Goal: Task Accomplishment & Management: Complete application form

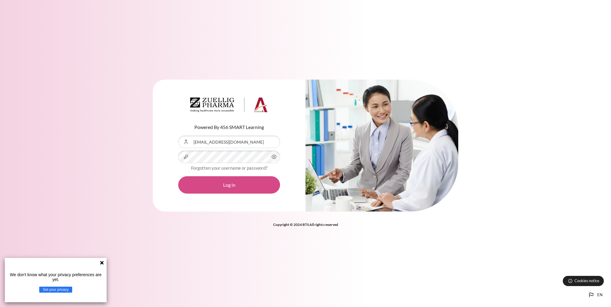
click at [227, 189] on button "Log in" at bounding box center [229, 184] width 102 height 17
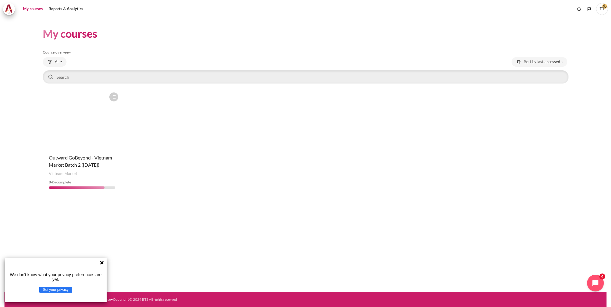
click at [90, 176] on div "Course category Vietnam Market" at bounding box center [82, 174] width 67 height 6
click at [93, 132] on figure "Content" at bounding box center [82, 120] width 79 height 60
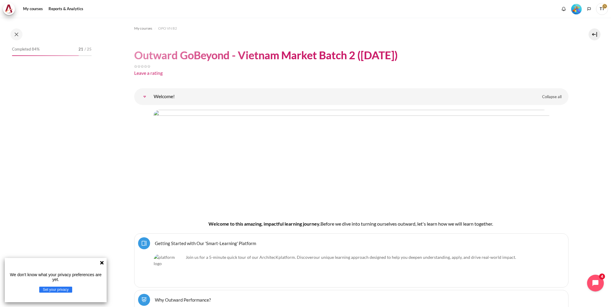
scroll to position [77, 0]
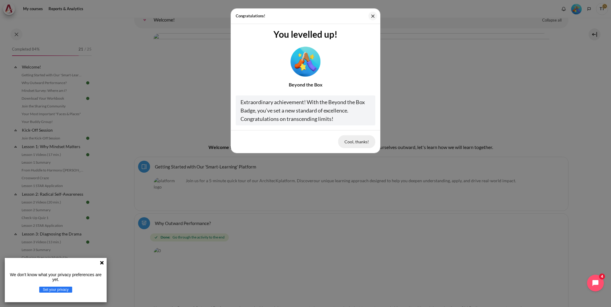
click at [358, 142] on button "Cool, thanks!" at bounding box center [356, 141] width 37 height 13
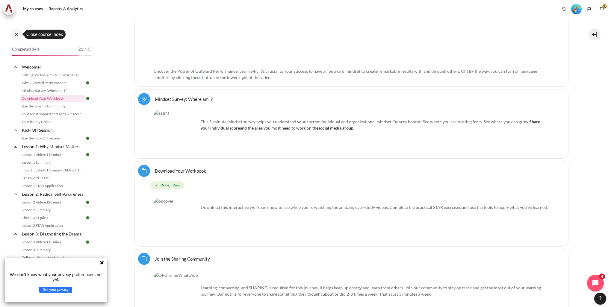
scroll to position [436, 0]
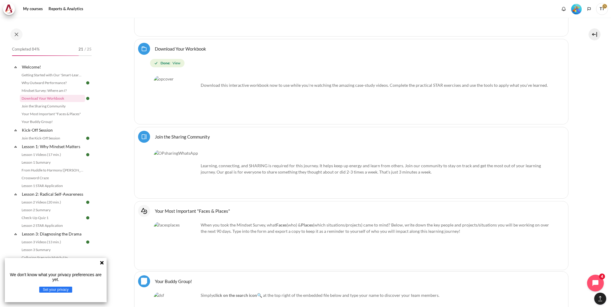
click at [103, 263] on icon at bounding box center [102, 263] width 4 height 4
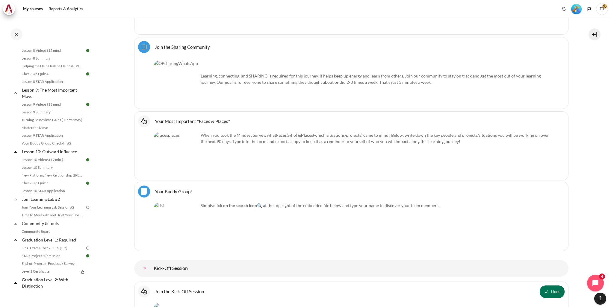
scroll to position [569, 0]
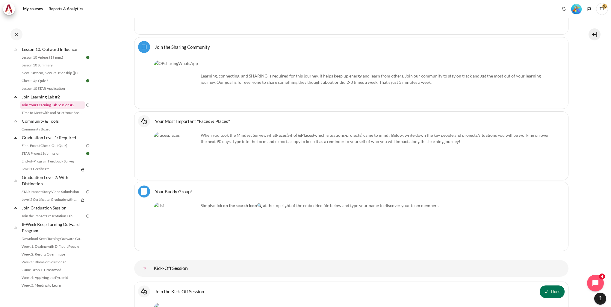
click at [40, 109] on link "Join Your Learning Lab Session #2" at bounding box center [52, 105] width 65 height 7
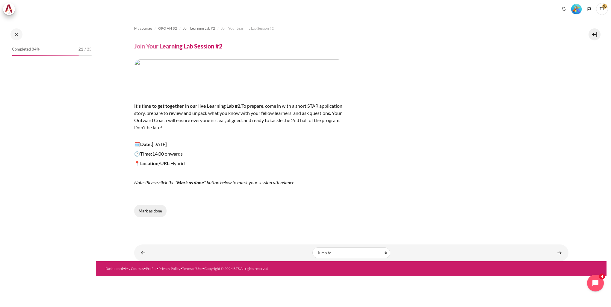
click at [156, 211] on button "Mark as done" at bounding box center [150, 211] width 32 height 13
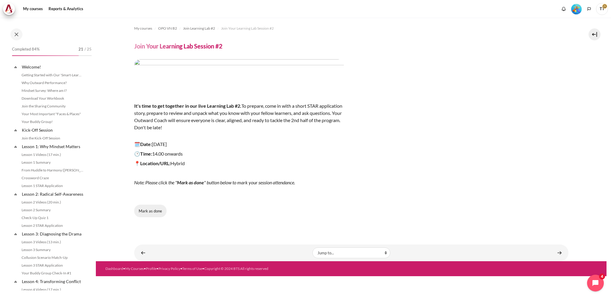
scroll to position [513, 0]
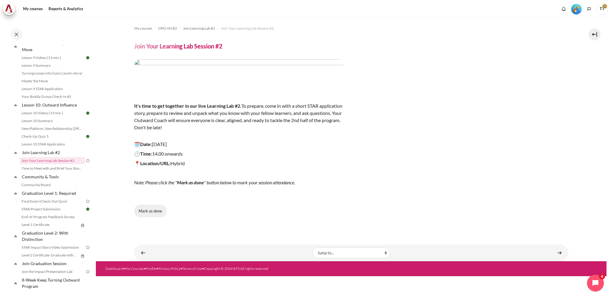
click at [147, 211] on button "Mark as done" at bounding box center [150, 211] width 32 height 13
click at [44, 205] on link "Final Exam (Check-Out Quiz)" at bounding box center [52, 201] width 65 height 7
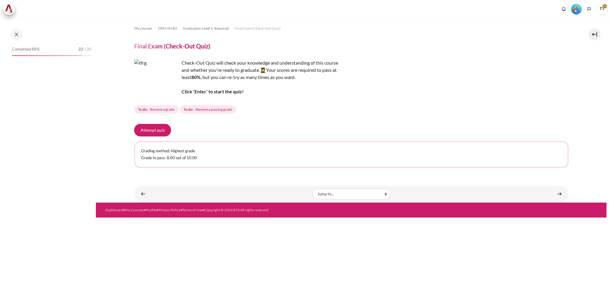
click at [157, 134] on button "Attempt quiz" at bounding box center [152, 130] width 37 height 13
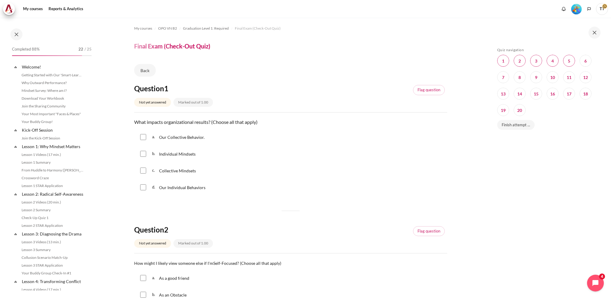
scroll to position [554, 0]
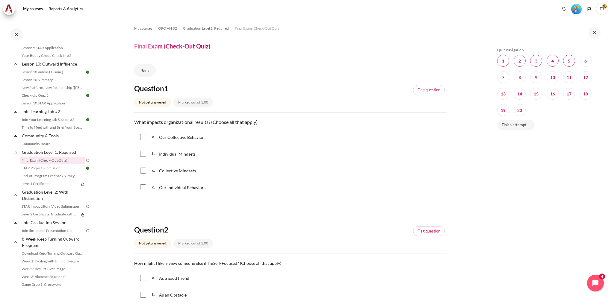
click at [143, 137] on input "Content" at bounding box center [143, 137] width 6 height 6
checkbox input "true"
click at [141, 154] on input "Content" at bounding box center [143, 154] width 6 height 6
checkbox input "false"
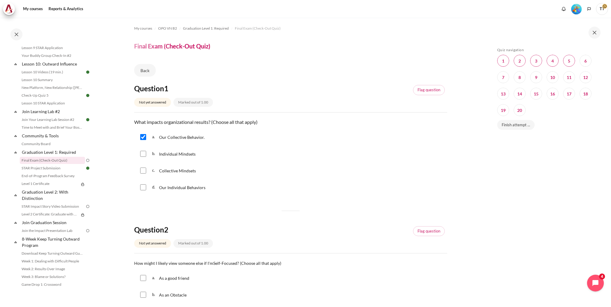
click at [145, 169] on input "Content" at bounding box center [143, 171] width 6 height 6
checkbox input "true"
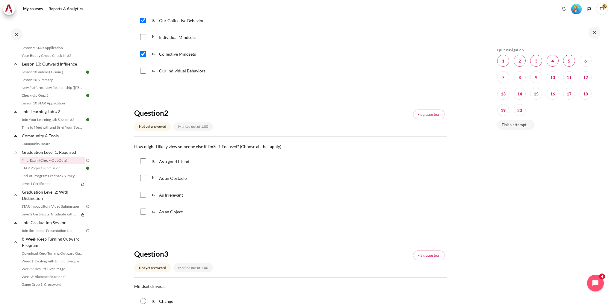
scroll to position [120, 0]
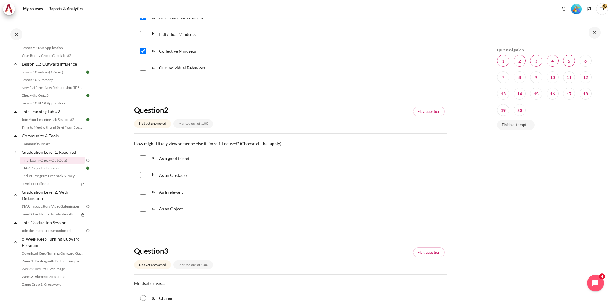
click at [142, 193] on input "Content" at bounding box center [143, 192] width 6 height 6
checkbox input "true"
click at [142, 209] on input "Content" at bounding box center [143, 209] width 6 height 6
checkbox input "true"
click at [144, 177] on input "Content" at bounding box center [143, 175] width 6 height 6
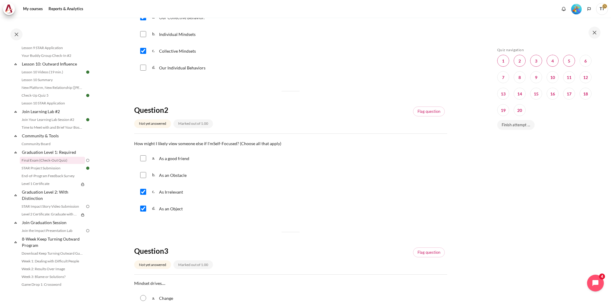
checkbox input "true"
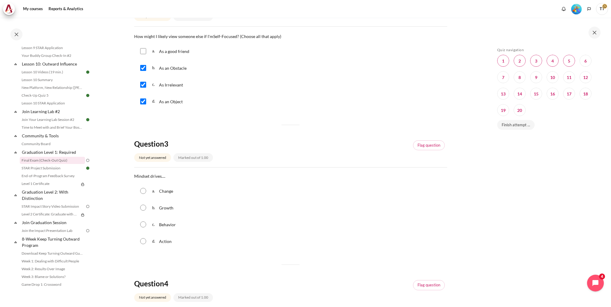
scroll to position [240, 0]
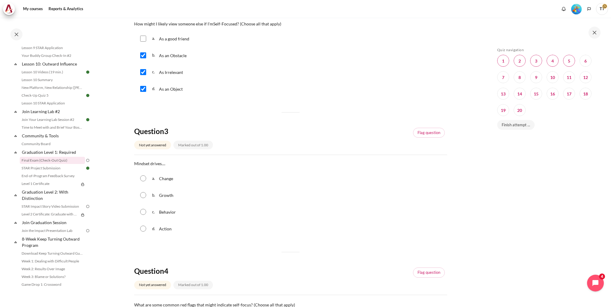
click at [143, 208] on div "c. Behavior" at bounding box center [290, 212] width 313 height 16
click at [144, 218] on div "c. Behavior" at bounding box center [290, 212] width 313 height 16
click at [143, 212] on input "Content" at bounding box center [143, 212] width 6 height 6
radio input "true"
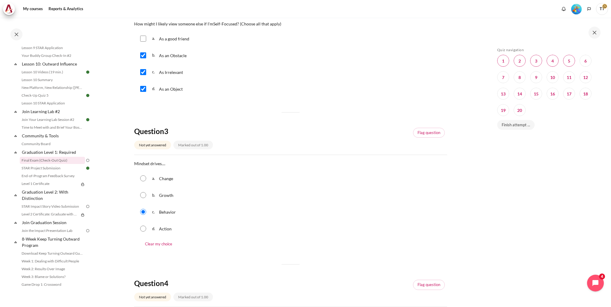
click at [143, 231] on input "Content" at bounding box center [143, 229] width 6 height 6
radio input "true"
click at [148, 211] on div "c. Behavior" at bounding box center [290, 212] width 313 height 16
click at [140, 214] on div "c. Behavior" at bounding box center [290, 212] width 313 height 16
click at [142, 215] on input "Content" at bounding box center [143, 212] width 6 height 6
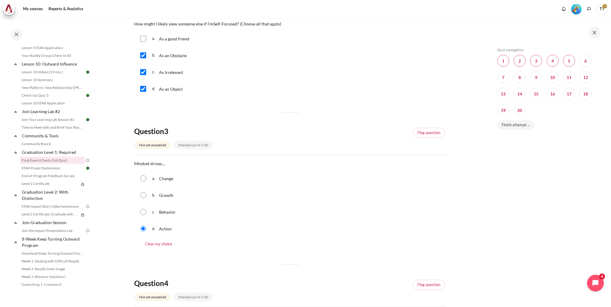
radio input "true"
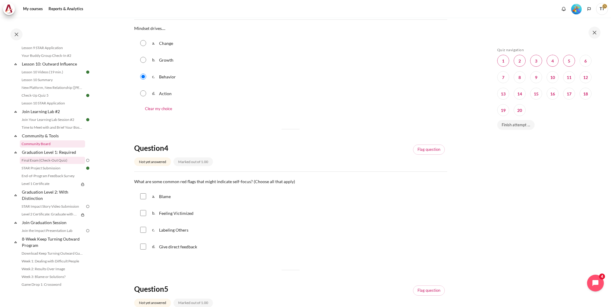
scroll to position [389, 0]
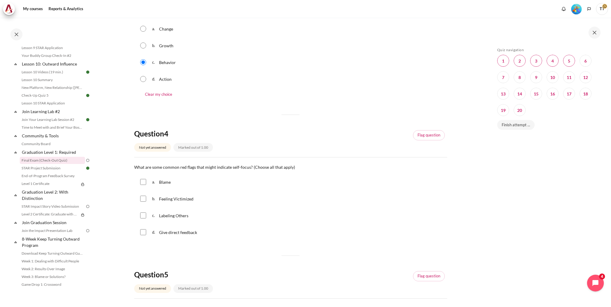
click at [145, 183] on input "Content" at bounding box center [143, 182] width 6 height 6
checkbox input "true"
click at [143, 199] on input "Content" at bounding box center [143, 199] width 6 height 6
checkbox input "true"
click at [143, 217] on input "Content" at bounding box center [143, 216] width 6 height 6
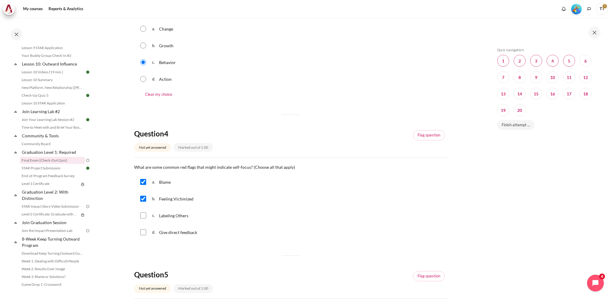
checkbox input "true"
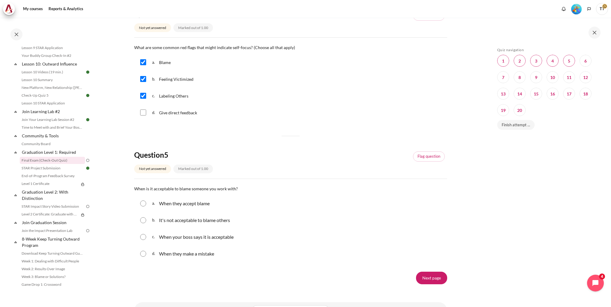
scroll to position [536, 0]
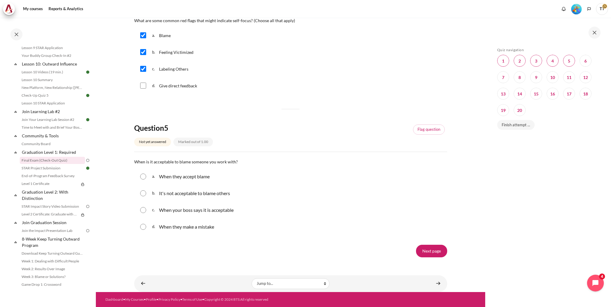
click at [143, 195] on input "Content" at bounding box center [143, 193] width 6 height 6
radio input "true"
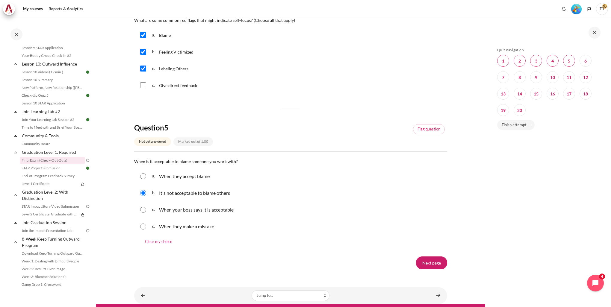
scroll to position [549, 0]
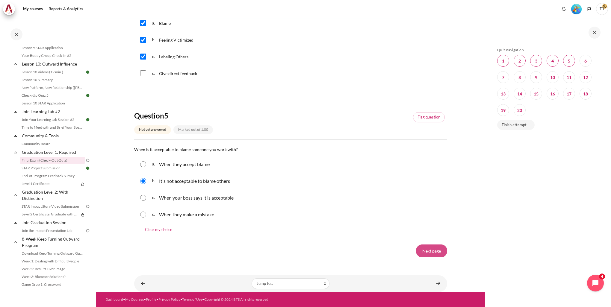
click at [422, 249] on input "Next page" at bounding box center [431, 251] width 31 height 13
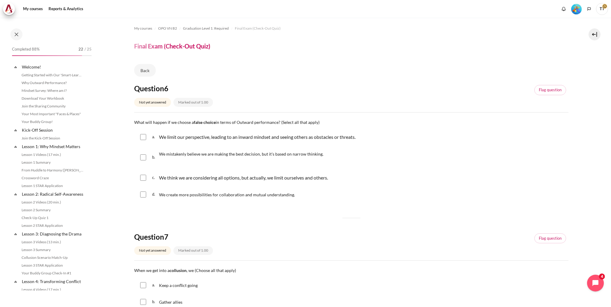
scroll to position [554, 0]
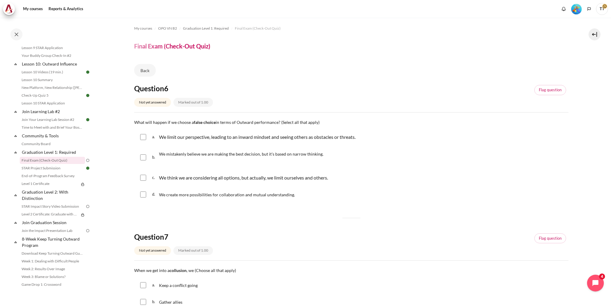
click at [145, 136] on input "Content" at bounding box center [143, 137] width 6 height 6
checkbox input "true"
click at [143, 158] on input "Content" at bounding box center [143, 158] width 6 height 6
checkbox input "true"
click at [144, 177] on input "Content" at bounding box center [143, 178] width 6 height 6
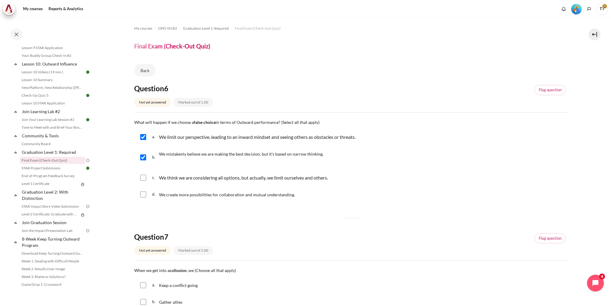
checkbox input "true"
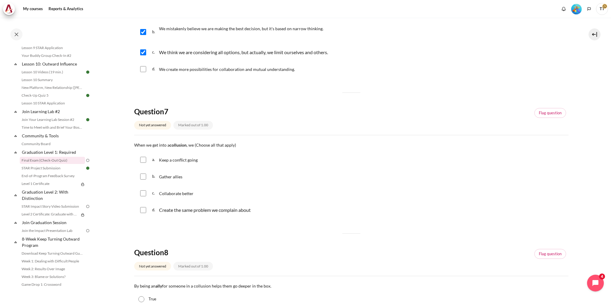
scroll to position [150, 0]
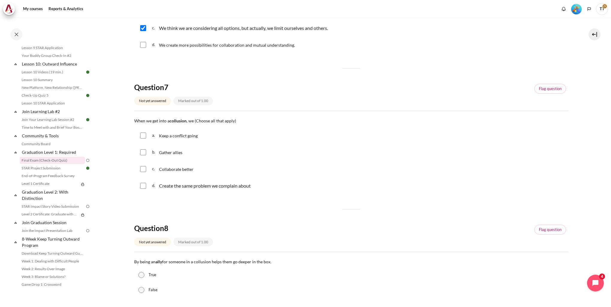
click at [144, 136] on input "Content" at bounding box center [143, 136] width 6 height 6
checkbox input "true"
click at [140, 156] on div "b. Gather allies" at bounding box center [351, 153] width 434 height 16
click at [142, 151] on input "Content" at bounding box center [143, 152] width 6 height 6
checkbox input "true"
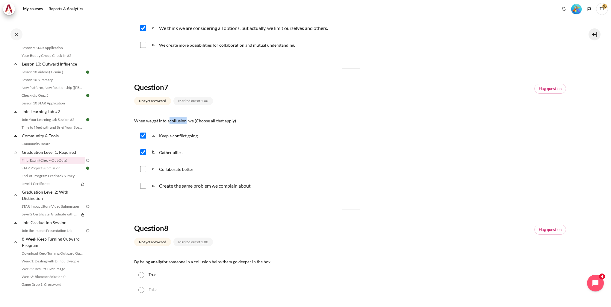
drag, startPoint x: 186, startPoint y: 122, endPoint x: 171, endPoint y: 120, distance: 15.4
click at [171, 120] on strong "collusion" at bounding box center [177, 120] width 17 height 5
copy strong "collusion"
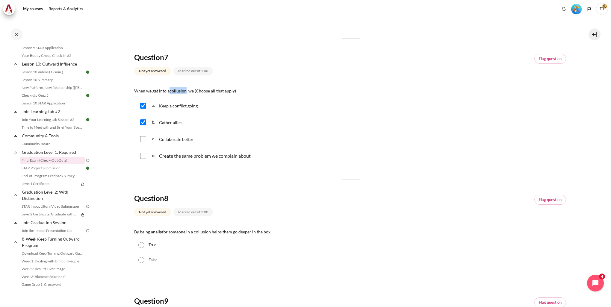
click at [140, 158] on input "Content" at bounding box center [143, 156] width 6 height 6
checkbox input "true"
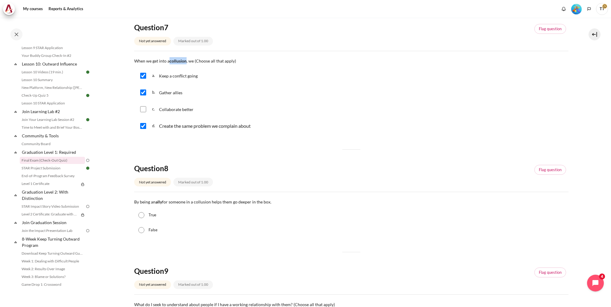
scroll to position [240, 0]
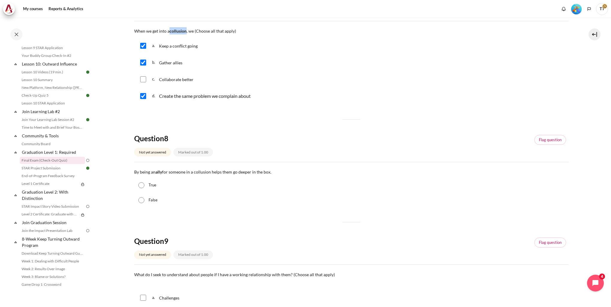
click at [143, 187] on input "True" at bounding box center [141, 185] width 6 height 6
radio input "true"
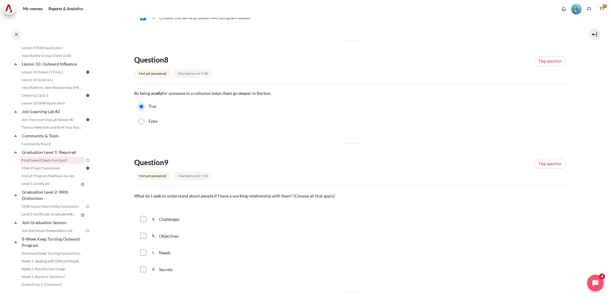
scroll to position [329, 0]
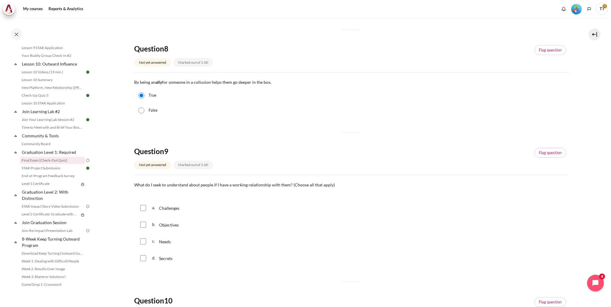
click at [142, 223] on input "Content" at bounding box center [143, 225] width 6 height 6
checkbox input "true"
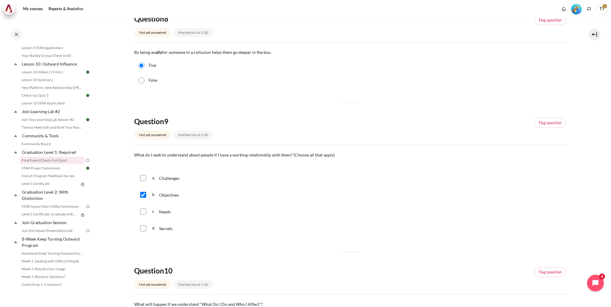
click at [144, 212] on input "Content" at bounding box center [143, 212] width 6 height 6
checkbox input "true"
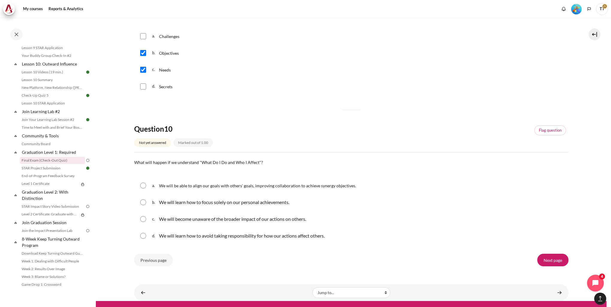
scroll to position [509, 0]
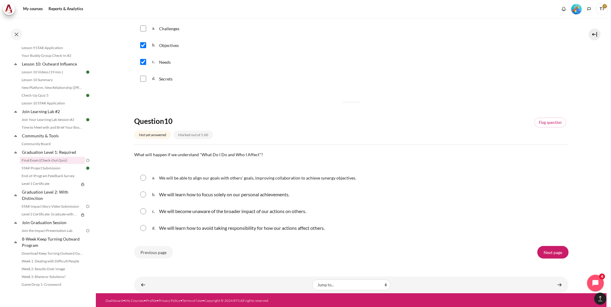
click at [143, 178] on input "Content" at bounding box center [143, 178] width 6 height 6
radio input "true"
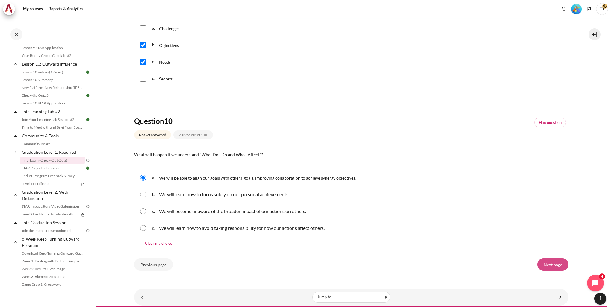
click at [550, 267] on input "Next page" at bounding box center [552, 264] width 31 height 13
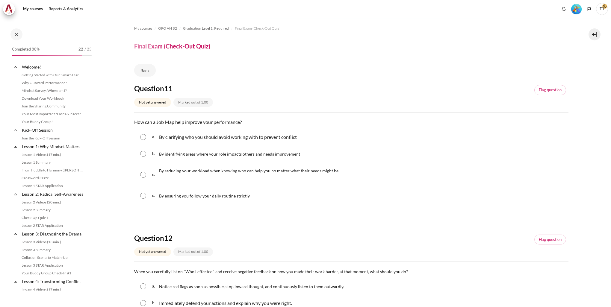
scroll to position [554, 0]
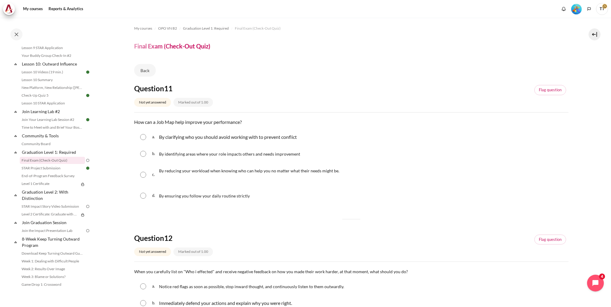
click at [143, 158] on div "b. By identifying areas where your role impacts others and needs improvement" at bounding box center [351, 154] width 434 height 16
click at [145, 155] on input "Content" at bounding box center [143, 154] width 6 height 6
radio input "true"
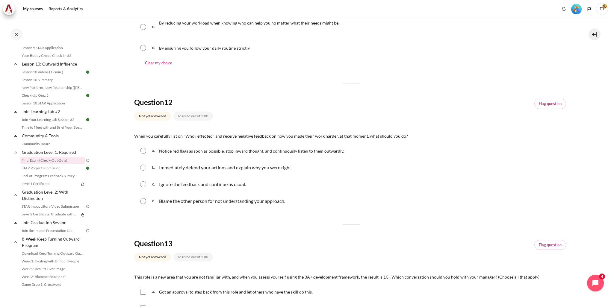
scroll to position [150, 0]
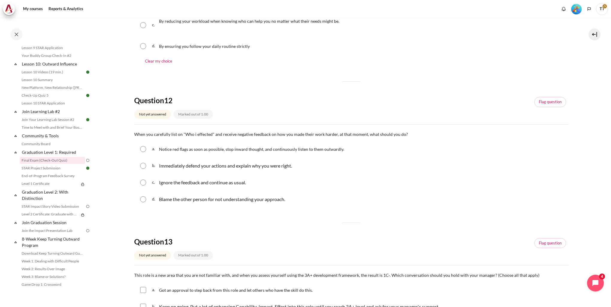
click at [145, 155] on div "a. Notice red flags as soon as possible, stop inward thought, and continuously …" at bounding box center [351, 149] width 434 height 16
click at [143, 150] on input "Content" at bounding box center [143, 149] width 6 height 6
radio input "true"
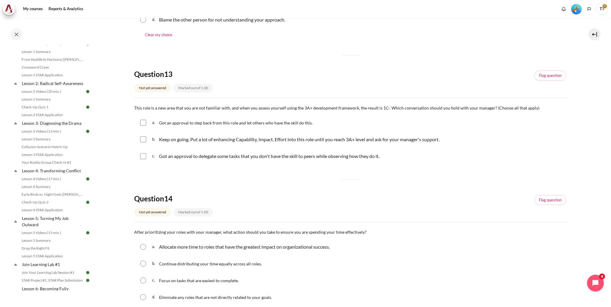
scroll to position [105, 0]
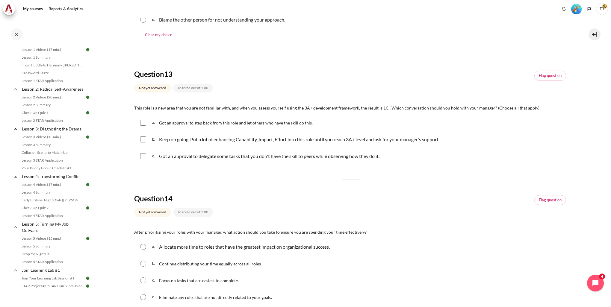
click at [146, 125] on input "Content" at bounding box center [143, 123] width 6 height 6
checkbox input "true"
click at [145, 157] on input "Content" at bounding box center [143, 156] width 6 height 6
checkbox input "true"
click at [143, 122] on input "Content" at bounding box center [143, 123] width 6 height 6
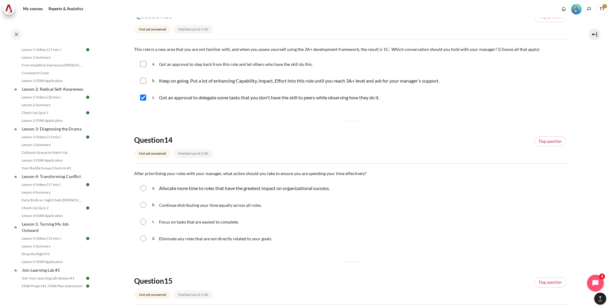
scroll to position [389, 0]
click at [144, 62] on input "Content" at bounding box center [143, 63] width 6 height 6
checkbox input "true"
click at [146, 186] on div "a. Allocate more time to roles that have the greatest impact on organizational …" at bounding box center [351, 187] width 434 height 16
click at [147, 188] on div "a. Allocate more time to roles that have the greatest impact on organizational …" at bounding box center [351, 187] width 434 height 16
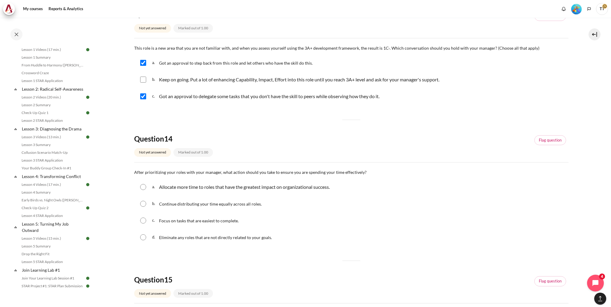
click at [142, 187] on input "Content" at bounding box center [143, 187] width 6 height 6
radio input "true"
click at [145, 63] on input "Content" at bounding box center [143, 63] width 6 height 6
checkbox input "false"
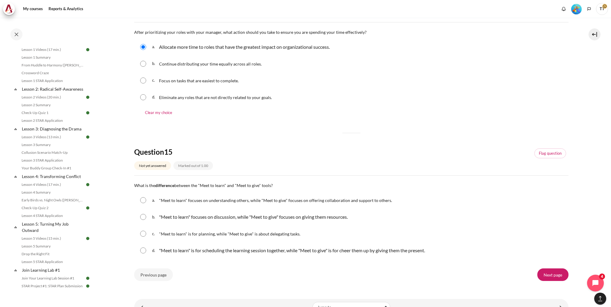
scroll to position [539, 0]
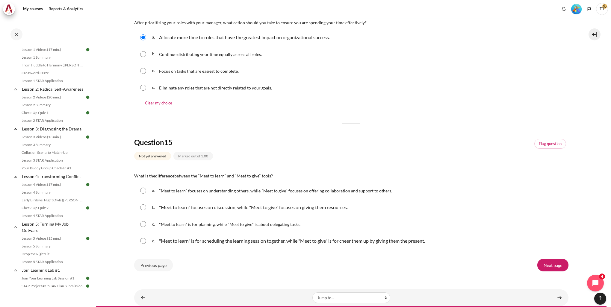
click at [145, 190] on input "Content" at bounding box center [143, 191] width 6 height 6
radio input "true"
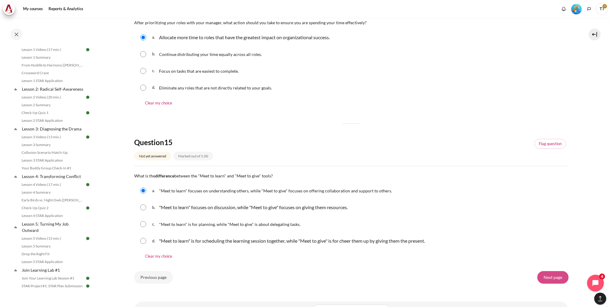
click at [544, 280] on input "Next page" at bounding box center [552, 277] width 31 height 13
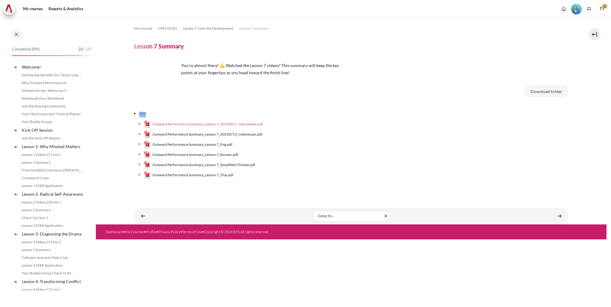
scroll to position [324, 0]
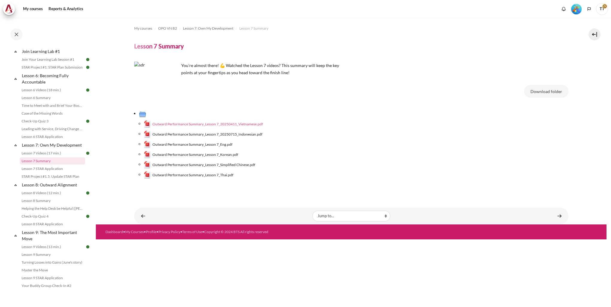
click at [237, 124] on span "Outward Performance Summary_Lesson 7_20250411_Vietnamese.pdf" at bounding box center [207, 124] width 110 height 5
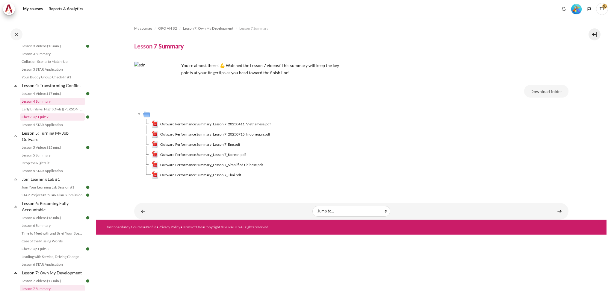
scroll to position [210, 0]
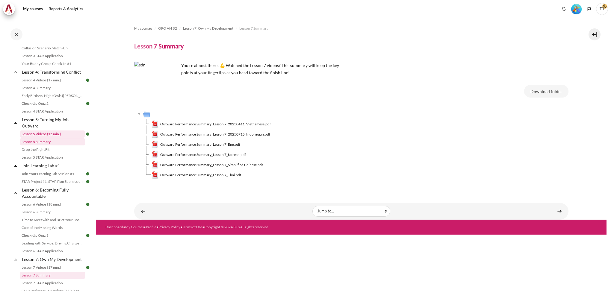
drag, startPoint x: 44, startPoint y: 145, endPoint x: 46, endPoint y: 149, distance: 4.4
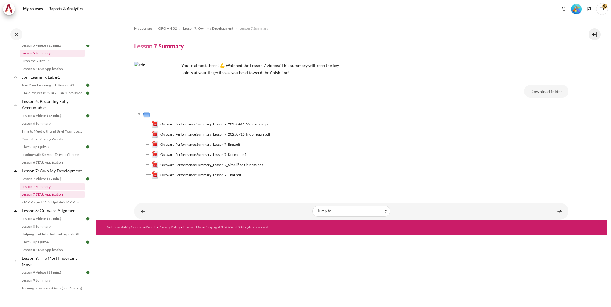
scroll to position [299, 0]
click at [229, 146] on span "Outward Performance Summary_Lesson 7_Eng.pdf" at bounding box center [200, 144] width 80 height 5
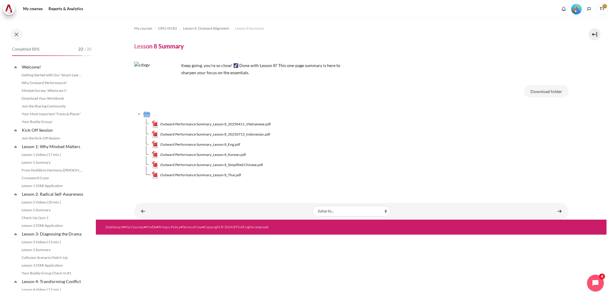
scroll to position [364, 0]
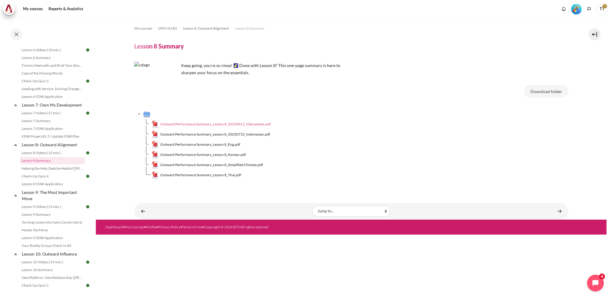
drag, startPoint x: 244, startPoint y: 122, endPoint x: 236, endPoint y: 125, distance: 8.5
click at [236, 125] on span "Outward Performance Summary_Lesson 8_20250411_Vietnamese.pdf" at bounding box center [215, 124] width 110 height 5
click at [192, 144] on span "Outward Performance Summary_Lesson 8_Eng.pdf" at bounding box center [200, 144] width 80 height 5
click at [234, 146] on span "Outward Performance Summary_Lesson 8_Eng.pdf" at bounding box center [200, 144] width 80 height 5
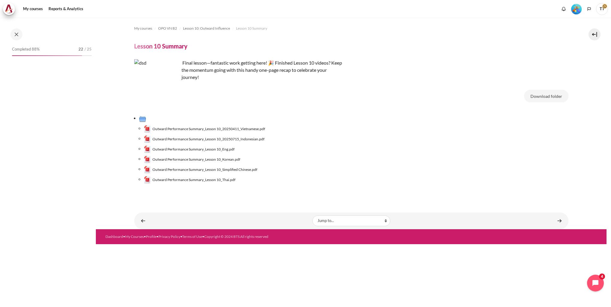
drag, startPoint x: 240, startPoint y: 129, endPoint x: 381, endPoint y: 1, distance: 190.8
click at [240, 129] on span "Outward Performance Summary_Lesson 10_20250411_Vietnamese.pdf" at bounding box center [208, 128] width 113 height 5
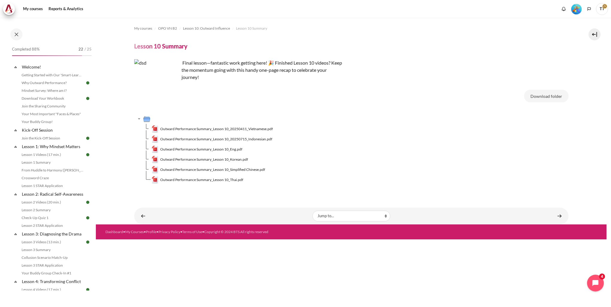
scroll to position [473, 0]
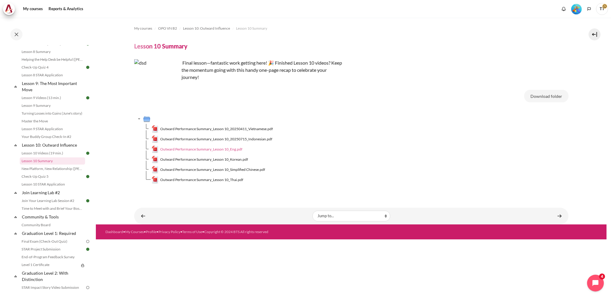
click at [203, 147] on span "Outward Performance Summary_Lesson 10_Eng.pdf" at bounding box center [201, 149] width 82 height 5
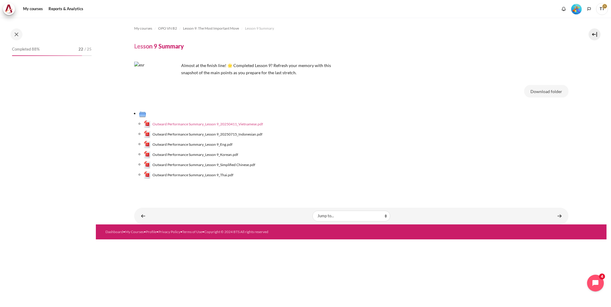
click at [232, 125] on span "Outward Performance Summary_Lesson 9_20250411_Vietnamese.pdf" at bounding box center [207, 124] width 110 height 5
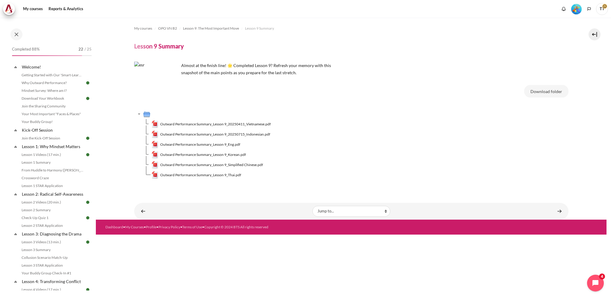
scroll to position [418, 0]
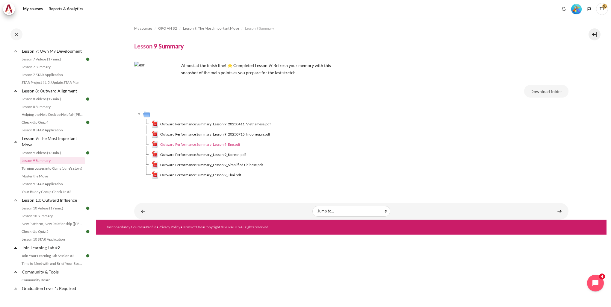
click at [198, 146] on span "Outward Performance Summary_Lesson 9_Eng.pdf" at bounding box center [200, 144] width 80 height 5
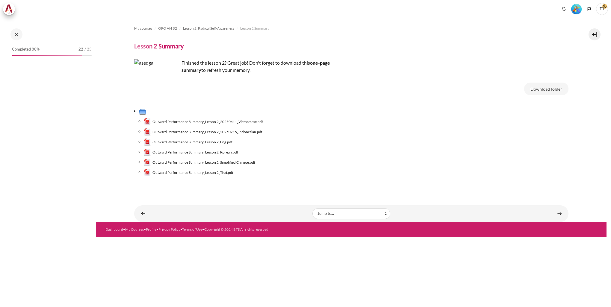
drag, startPoint x: 0, startPoint y: 0, endPoint x: 196, endPoint y: 63, distance: 205.5
click at [213, 123] on span "Outward Performance Summary_Lesson 2_20250411_Vietnamese.pdf" at bounding box center [207, 121] width 110 height 5
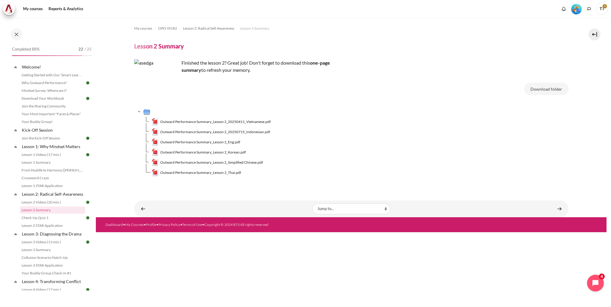
scroll to position [49, 0]
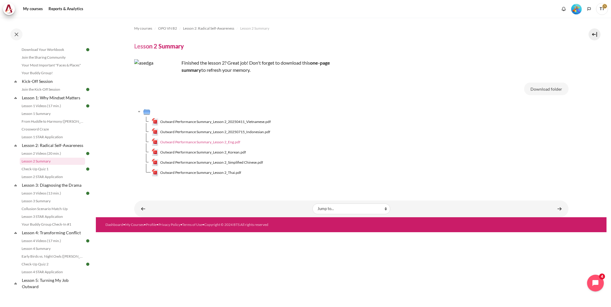
click at [236, 142] on span "Outward Performance Summary_Lesson 2_Eng.pdf" at bounding box center [200, 142] width 80 height 5
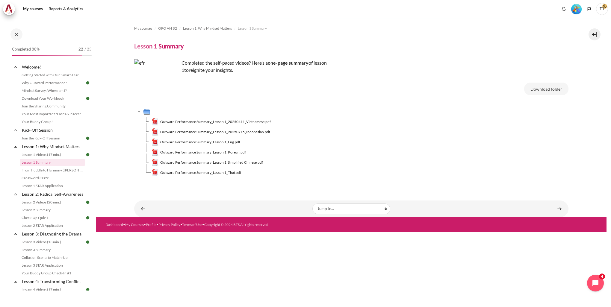
drag, startPoint x: 217, startPoint y: 141, endPoint x: 258, endPoint y: 10, distance: 137.4
click at [217, 141] on span "Outward Performance Summary_Lesson 1_Eng.pdf" at bounding box center [200, 142] width 80 height 5
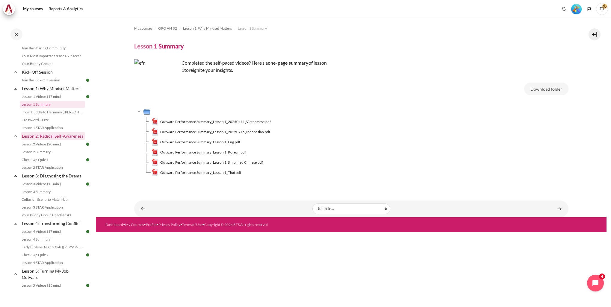
scroll to position [90, 0]
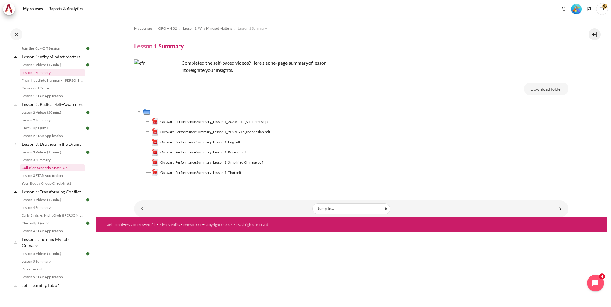
click at [58, 172] on link "Collusion Scenario Match-Up" at bounding box center [52, 167] width 65 height 7
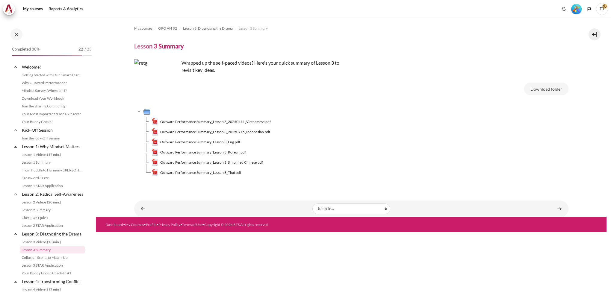
scroll to position [89, 0]
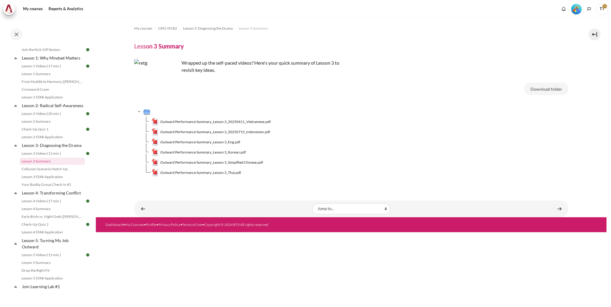
drag, startPoint x: 236, startPoint y: 141, endPoint x: 343, endPoint y: 5, distance: 173.2
click at [236, 141] on span "Outward Performance Summary_Lesson 3_Eng.pdf" at bounding box center [200, 142] width 80 height 5
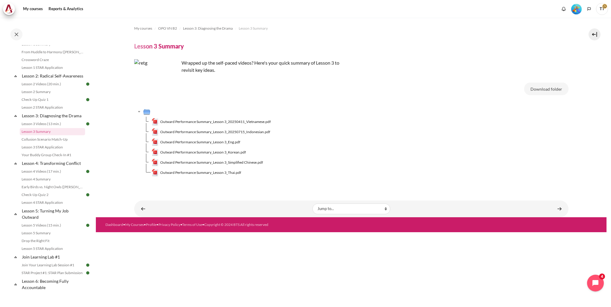
scroll to position [150, 0]
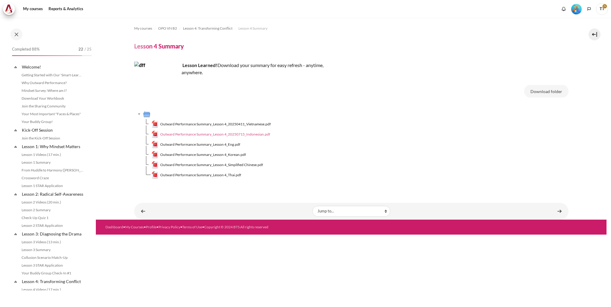
scroll to position [136, 0]
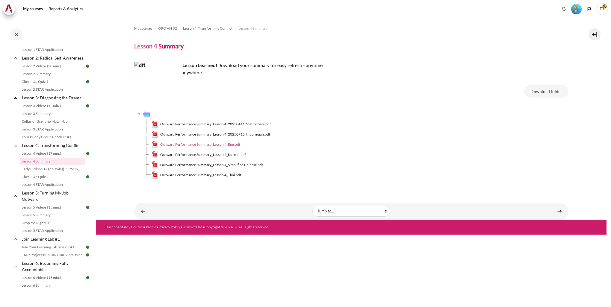
click at [218, 143] on span "Outward Performance Summary_Lesson 4_Eng.pdf" at bounding box center [200, 144] width 80 height 5
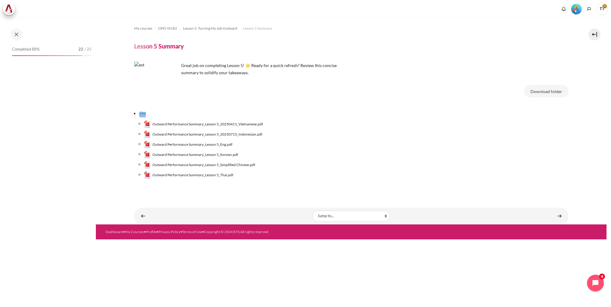
drag, startPoint x: 220, startPoint y: 144, endPoint x: 529, endPoint y: 3, distance: 339.7
click at [220, 144] on span "Outward Performance Summary_Lesson 5_Eng.pdf" at bounding box center [192, 144] width 80 height 5
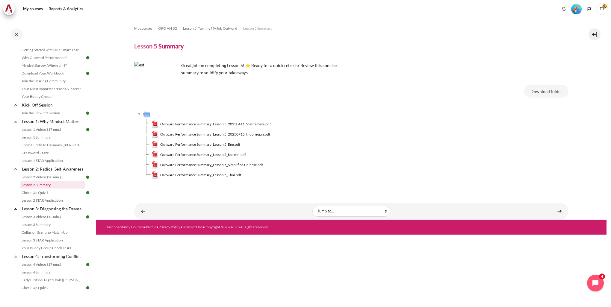
scroll to position [60, 0]
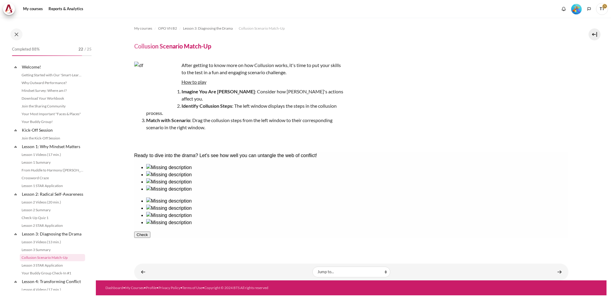
scroll to position [96, 0]
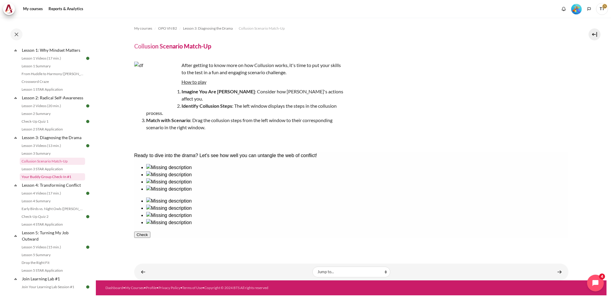
click at [60, 181] on link "Your Buddy Group Check-In #1" at bounding box center [52, 176] width 65 height 7
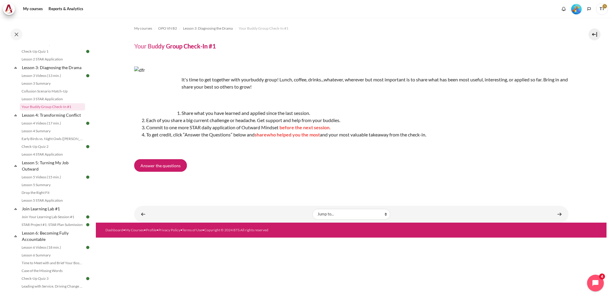
scroll to position [172, 0]
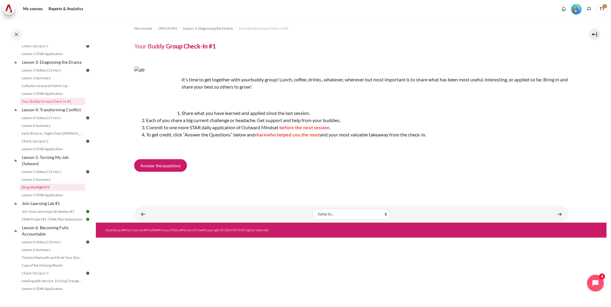
click at [41, 191] on link "Drop the Right Fit" at bounding box center [52, 187] width 65 height 7
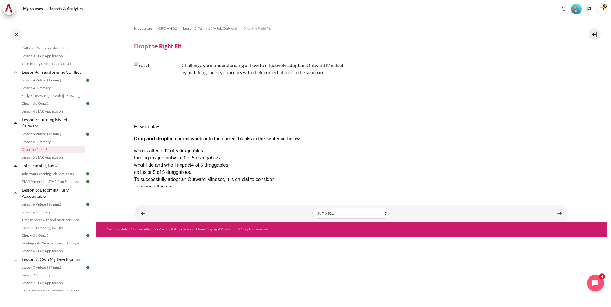
scroll to position [318, 0]
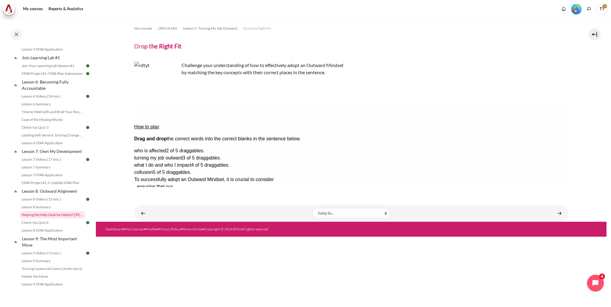
click at [44, 219] on link "Helping the Help Desk be Helpful ([PERSON_NAME]'s Story)" at bounding box center [52, 214] width 65 height 7
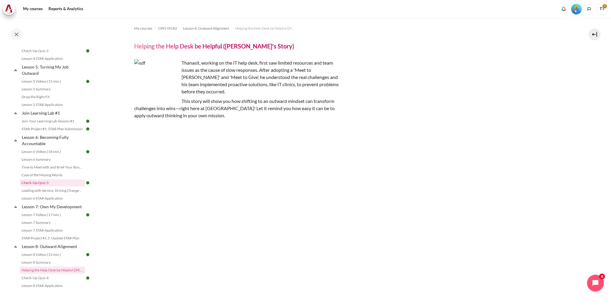
scroll to position [252, 0]
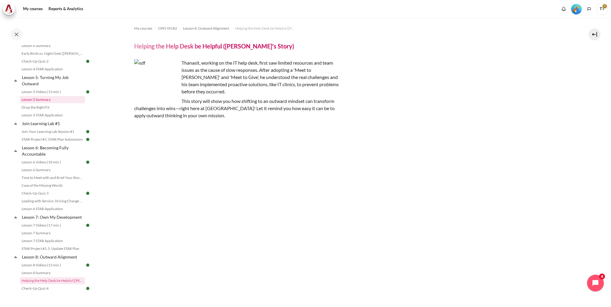
click at [46, 103] on link "Lesson 5 Summary" at bounding box center [52, 99] width 65 height 7
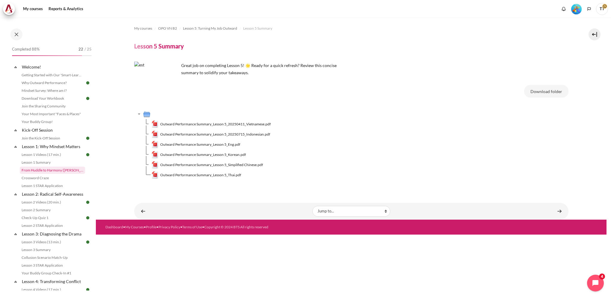
click at [62, 172] on link "From Huddle to Harmony ([PERSON_NAME]'s Story)" at bounding box center [52, 170] width 65 height 7
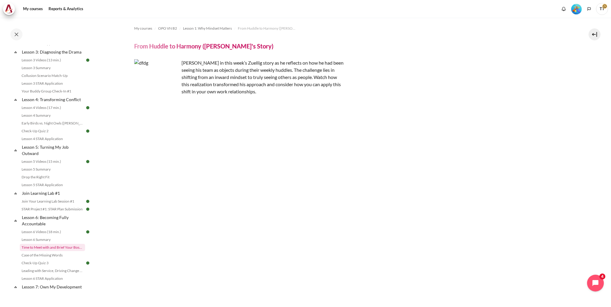
scroll to position [212, 0]
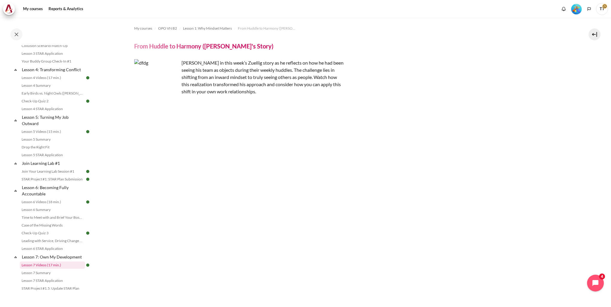
click at [49, 269] on link "Lesson 7 Videos (17 min.)" at bounding box center [52, 265] width 65 height 7
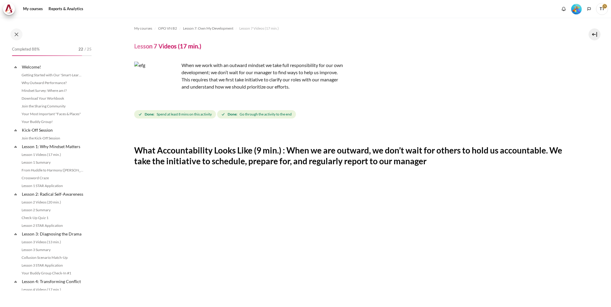
scroll to position [316, 0]
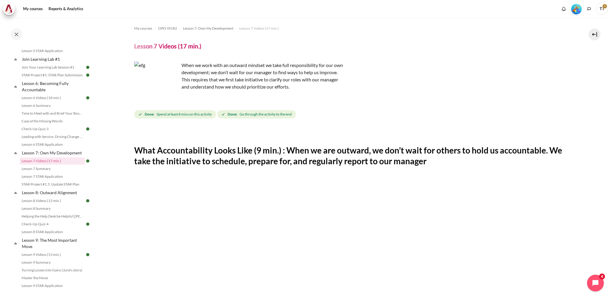
drag, startPoint x: 0, startPoint y: 0, endPoint x: 156, endPoint y: 85, distance: 177.4
click at [156, 85] on img "Content" at bounding box center [156, 84] width 45 height 45
click at [171, 97] on img "Content" at bounding box center [156, 84] width 45 height 45
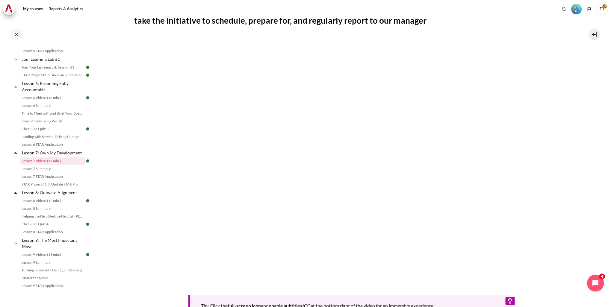
scroll to position [0, 0]
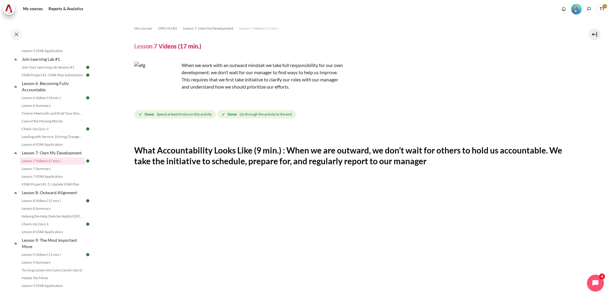
click at [162, 75] on img "Content" at bounding box center [156, 84] width 45 height 45
click at [228, 77] on p "When we work with an outward mindset we take full responsibility for our own de…" at bounding box center [239, 76] width 210 height 29
click at [171, 92] on img "Content" at bounding box center [156, 84] width 45 height 45
click at [184, 118] on span "Done: Spend at least 8 mins on this activity" at bounding box center [175, 114] width 82 height 8
click at [181, 152] on h2 "What Accountability Looks Like (9 min.) : When we are outward, we don’t wait fo…" at bounding box center [351, 156] width 434 height 22
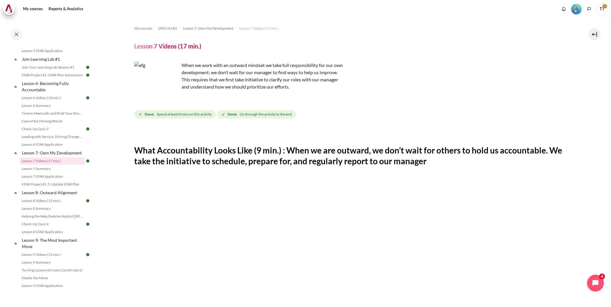
click at [141, 79] on img "Content" at bounding box center [156, 84] width 45 height 45
click at [169, 96] on img "Content" at bounding box center [156, 84] width 45 height 45
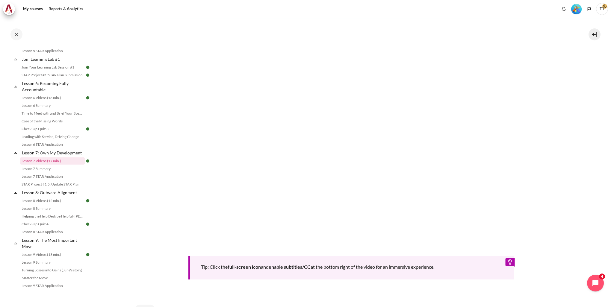
scroll to position [243, 0]
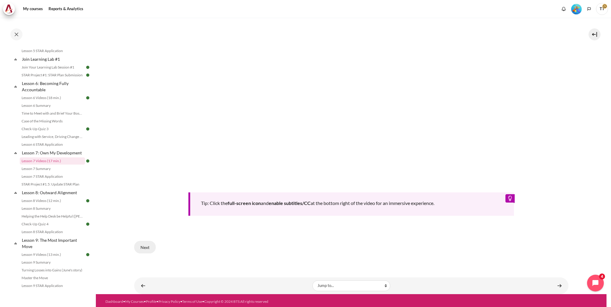
click at [143, 243] on button "Next" at bounding box center [145, 247] width 22 height 13
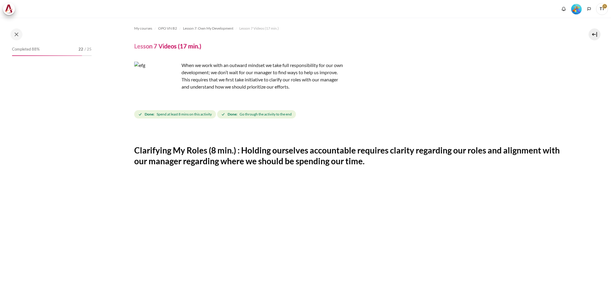
scroll to position [316, 0]
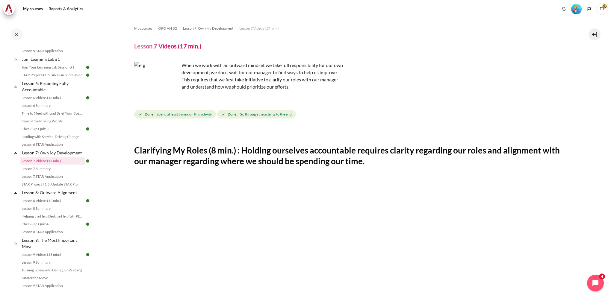
click at [168, 94] on img "Content" at bounding box center [156, 84] width 45 height 45
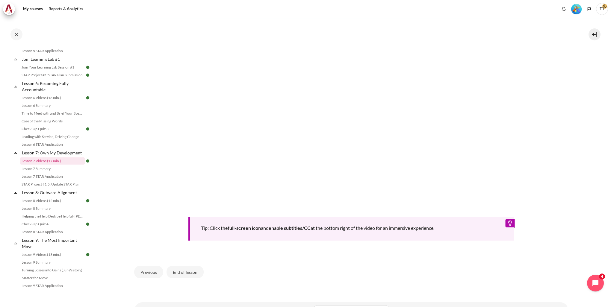
scroll to position [243, 0]
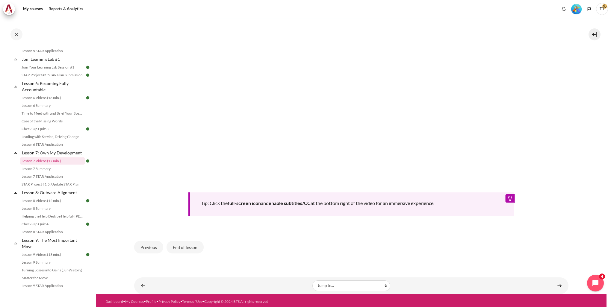
click at [249, 200] on b "full-screen icon" at bounding box center [244, 203] width 33 height 6
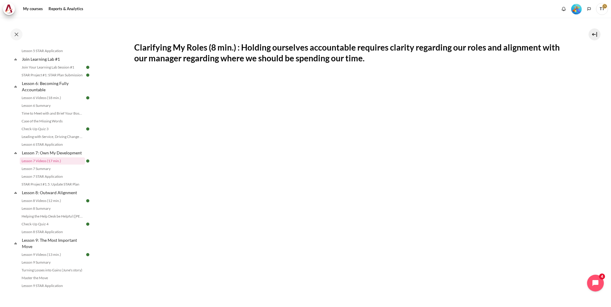
scroll to position [64, 0]
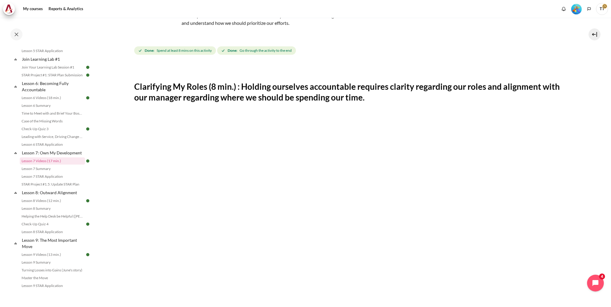
click at [170, 31] on img "Content" at bounding box center [156, 20] width 45 height 45
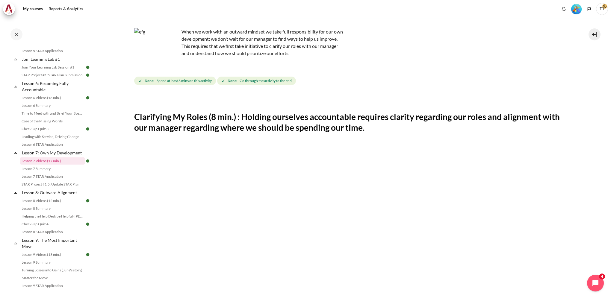
scroll to position [4, 0]
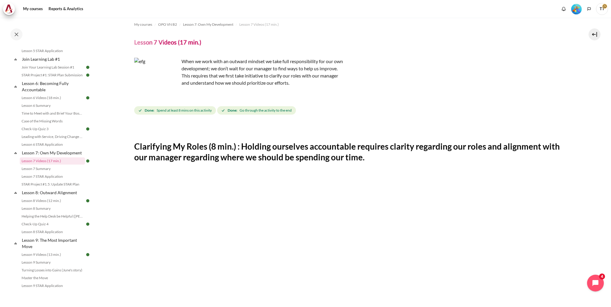
click at [163, 78] on img "Content" at bounding box center [156, 80] width 45 height 45
click at [225, 72] on p "When we work with an outward mindset we take full responsibility for our own de…" at bounding box center [239, 72] width 210 height 29
click at [177, 40] on h4 "Lesson 7 Videos (17 min.)" at bounding box center [167, 42] width 67 height 8
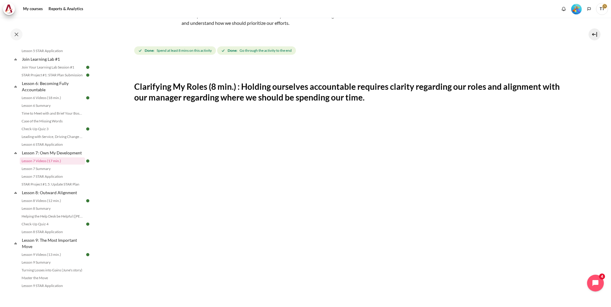
scroll to position [243, 0]
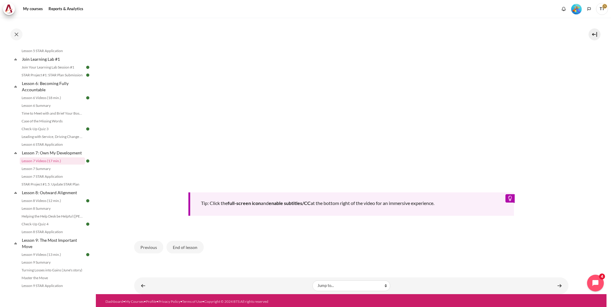
click at [251, 201] on b "full-screen icon" at bounding box center [244, 203] width 33 height 6
click at [146, 243] on button "Previous" at bounding box center [148, 247] width 29 height 13
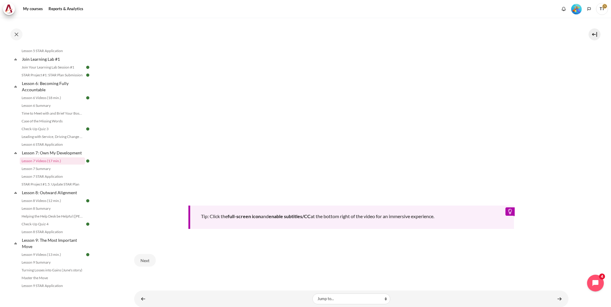
scroll to position [243, 0]
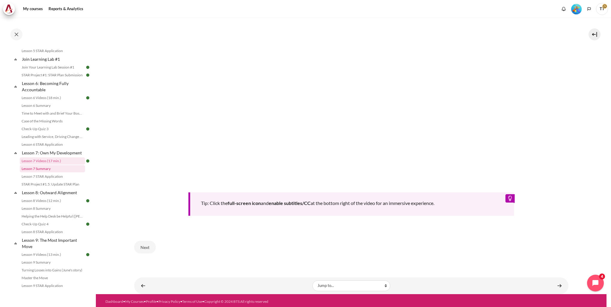
click at [55, 172] on link "Lesson 7 Summary" at bounding box center [52, 168] width 65 height 7
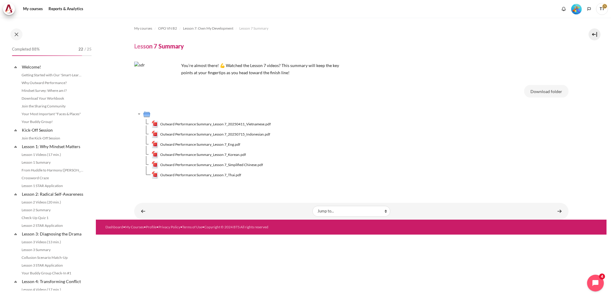
scroll to position [324, 0]
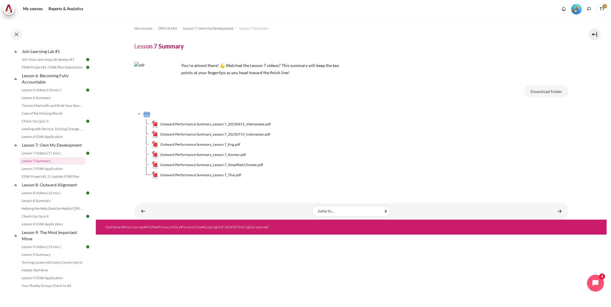
click at [152, 94] on img "Content" at bounding box center [156, 84] width 45 height 45
click at [153, 75] on img "Content" at bounding box center [156, 84] width 45 height 45
click at [56, 172] on link "Lesson 7 STAR Application" at bounding box center [52, 168] width 65 height 7
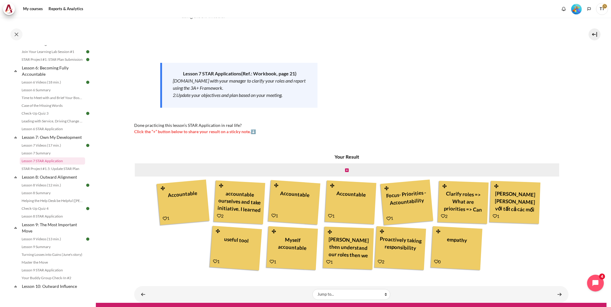
scroll to position [64, 0]
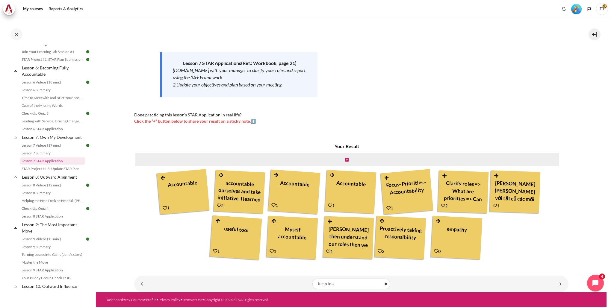
click at [343, 147] on h4 "Your Result" at bounding box center [347, 146] width 426 height 7
drag, startPoint x: 202, startPoint y: 78, endPoint x: 172, endPoint y: 77, distance: 30.3
click at [172, 77] on div "Lesson 7 STAR Applications (Ref.: Workbook, page 21) 1.Meet with your manager t…" at bounding box center [238, 74] width 157 height 45
drag, startPoint x: 172, startPoint y: 77, endPoint x: 202, endPoint y: 77, distance: 29.6
click at [202, 77] on div "1.Meet with your manager to clarify your roles and report using the 3A+ Framewo…" at bounding box center [240, 74] width 134 height 14
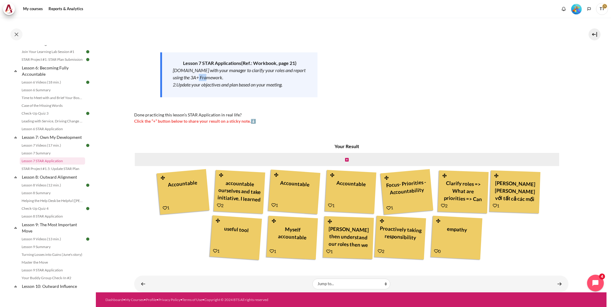
drag, startPoint x: 205, startPoint y: 78, endPoint x: 197, endPoint y: 78, distance: 8.1
click at [197, 78] on div "1.Meet with your manager to clarify your roles and report using the 3A+ Framewo…" at bounding box center [240, 74] width 134 height 14
drag, startPoint x: 197, startPoint y: 78, endPoint x: 203, endPoint y: 78, distance: 6.3
click at [203, 78] on div "1.Meet with your manager to clarify your roles and report using the 3A+ Framewo…" at bounding box center [240, 74] width 134 height 14
click at [204, 78] on div "1.Meet with your manager to clarify your roles and report using the 3A+ Framewo…" at bounding box center [240, 74] width 134 height 14
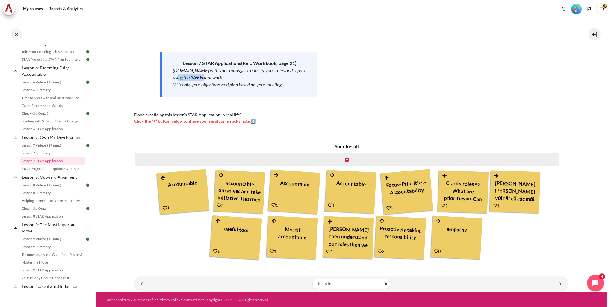
drag, startPoint x: 204, startPoint y: 78, endPoint x: 171, endPoint y: 80, distance: 32.7
click at [171, 80] on div "Lesson 7 STAR Applications (Ref.: Workbook, page 21) 1.Meet with your manager t…" at bounding box center [238, 74] width 157 height 45
copy div "3A+ Framework"
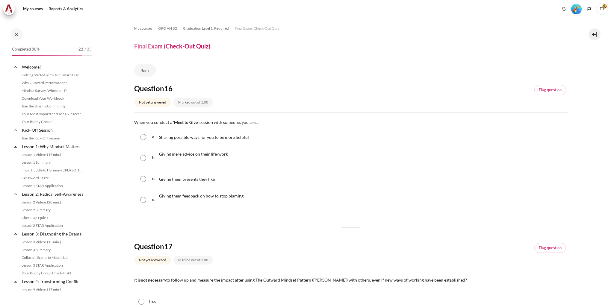
scroll to position [554, 0]
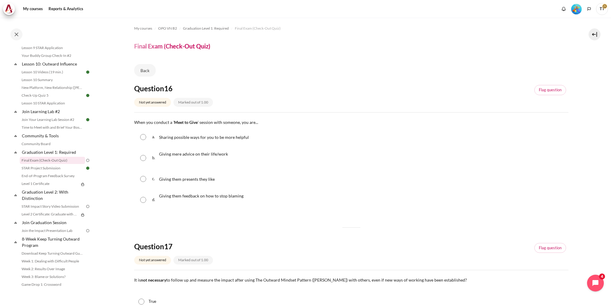
click at [145, 138] on input "Content" at bounding box center [143, 137] width 6 height 6
radio input "true"
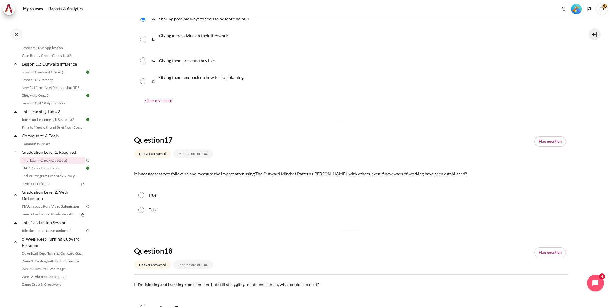
scroll to position [120, 0]
click at [146, 212] on div "False" at bounding box center [351, 209] width 434 height 15
click at [143, 210] on input "False" at bounding box center [141, 209] width 6 height 6
radio input "true"
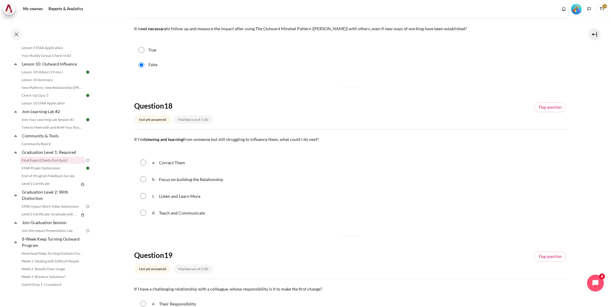
scroll to position [270, 0]
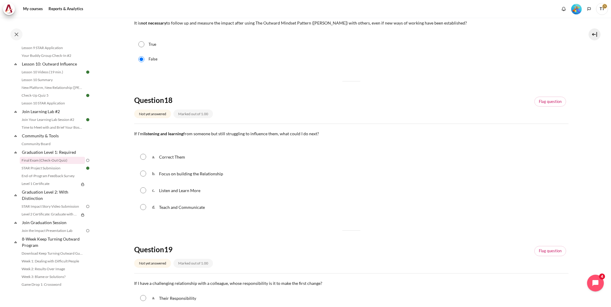
click at [163, 177] on p "Focus on building the Relationship" at bounding box center [191, 173] width 65 height 7
radio input "true"
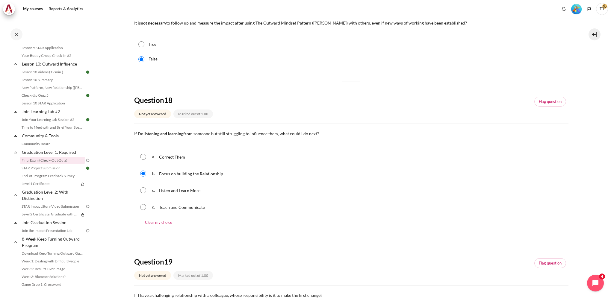
click at [145, 195] on div "c. Listen and Learn More" at bounding box center [351, 191] width 434 height 16
click at [145, 191] on input "Content" at bounding box center [143, 190] width 6 height 6
radio input "true"
click at [165, 176] on span "Focus on building the Relationship" at bounding box center [191, 173] width 64 height 5
radio input "true"
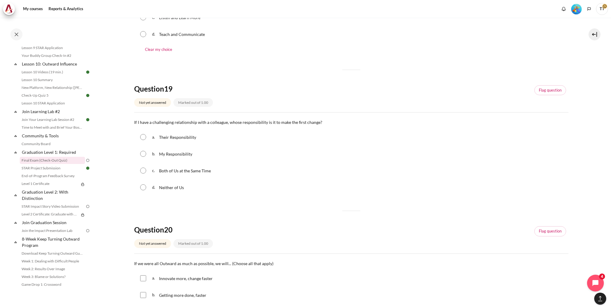
scroll to position [449, 0]
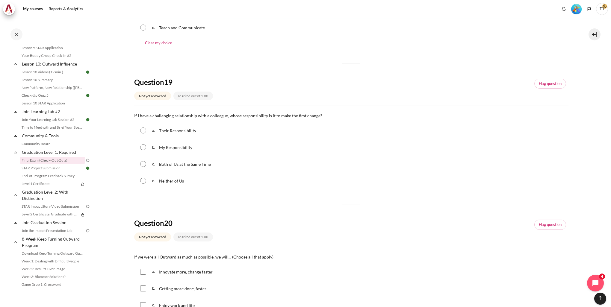
click at [179, 148] on span "My Responsibility" at bounding box center [175, 147] width 33 height 5
radio input "true"
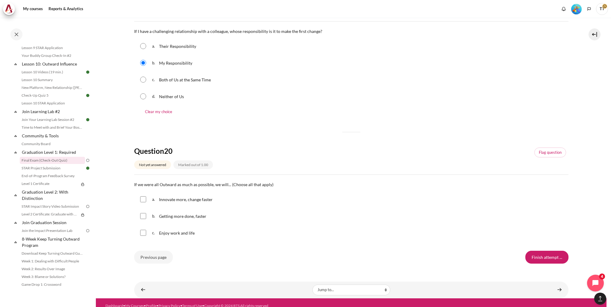
scroll to position [539, 0]
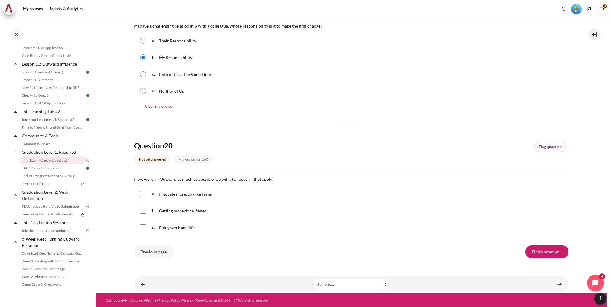
click at [143, 194] on input "Content" at bounding box center [143, 194] width 6 height 6
checkbox input "true"
click at [143, 214] on input "Content" at bounding box center [143, 211] width 6 height 6
checkbox input "true"
click at [144, 230] on input "Content" at bounding box center [143, 228] width 6 height 6
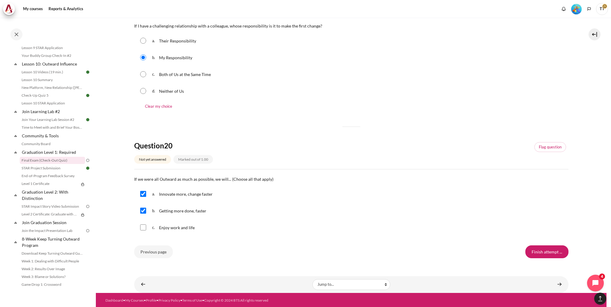
checkbox input "true"
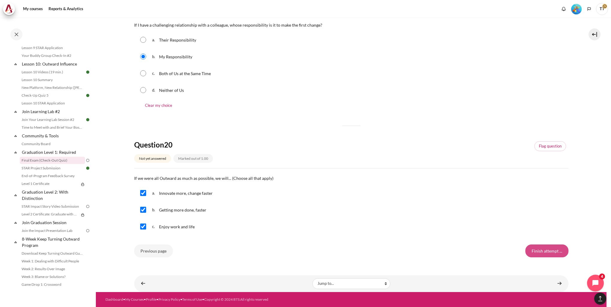
click at [544, 250] on input "Finish attempt ..." at bounding box center [546, 251] width 43 height 13
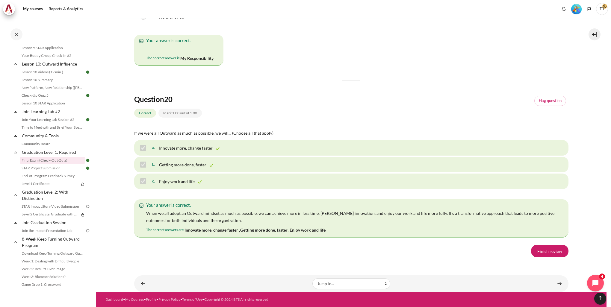
scroll to position [4143, 0]
click at [552, 250] on link "Finish review" at bounding box center [549, 251] width 37 height 13
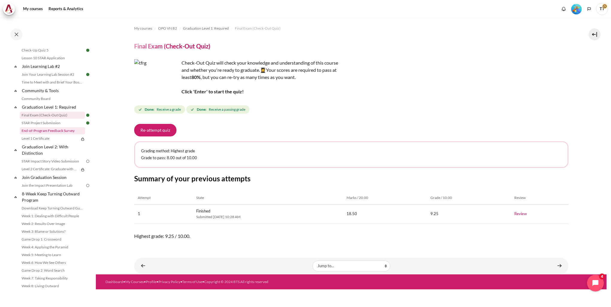
scroll to position [607, 0]
click at [561, 266] on link "Content" at bounding box center [559, 266] width 12 height 12
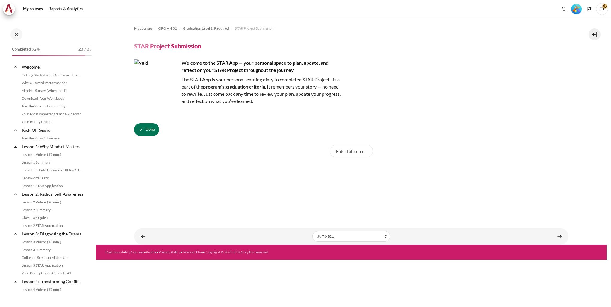
scroll to position [562, 0]
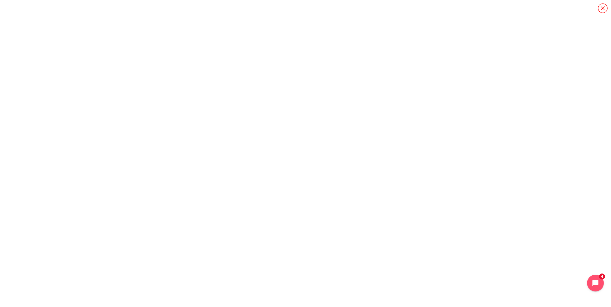
click at [606, 8] on icon "Content" at bounding box center [602, 8] width 10 height 10
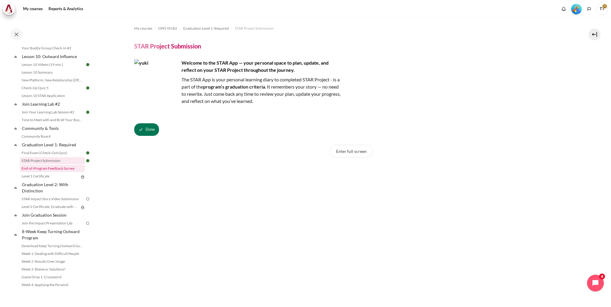
click at [62, 172] on link "End-of-Program Feedback Survey" at bounding box center [52, 168] width 65 height 7
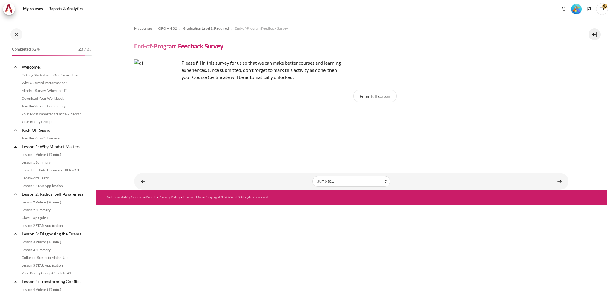
scroll to position [570, 0]
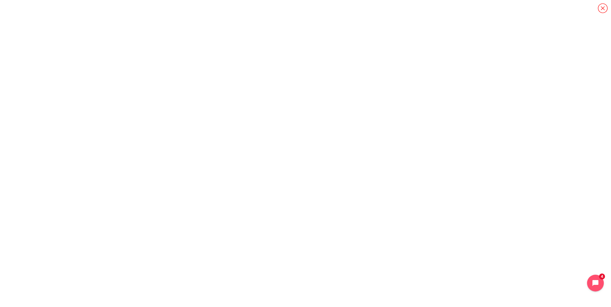
click at [602, 6] on icon "Content" at bounding box center [602, 8] width 10 height 10
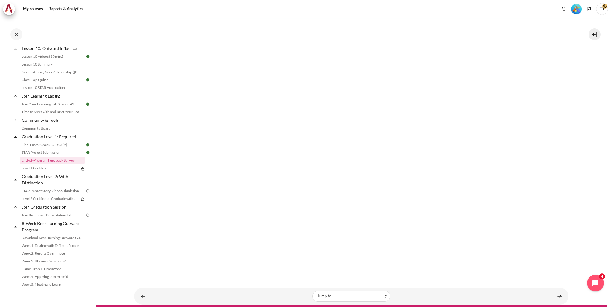
scroll to position [134, 0]
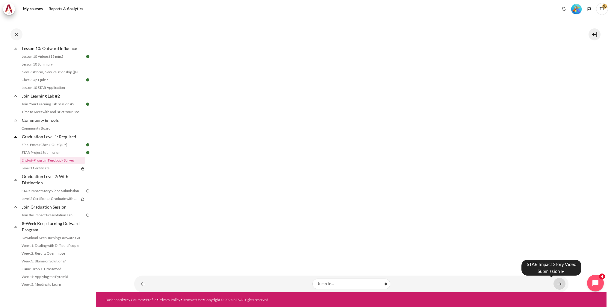
click at [555, 282] on link "Content" at bounding box center [559, 284] width 12 height 12
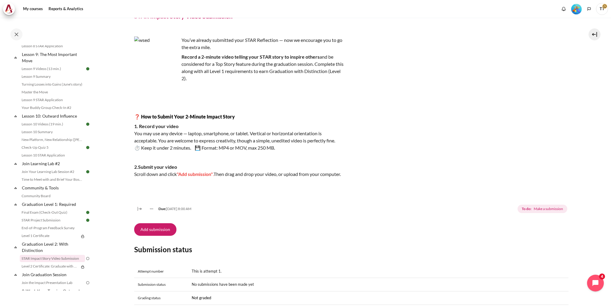
scroll to position [539, 0]
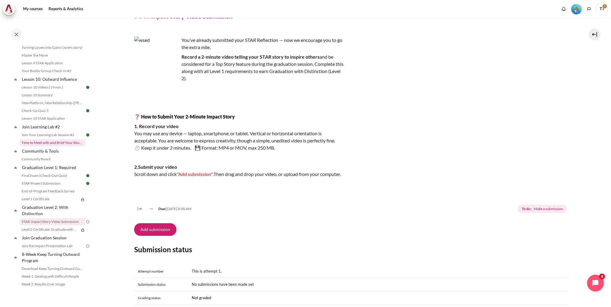
click at [71, 146] on link "Time to Meet with and Brief Your Boss #2" at bounding box center [52, 142] width 65 height 7
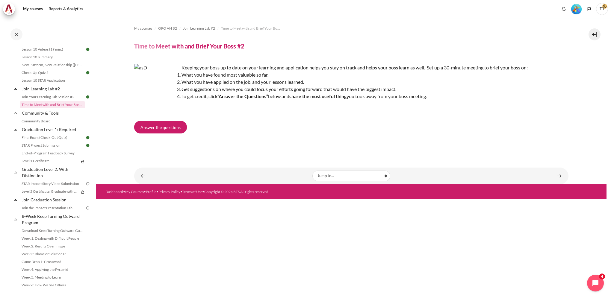
scroll to position [607, 0]
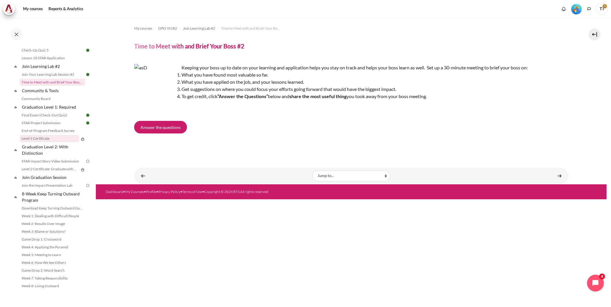
click at [66, 139] on link "Level 1 Certificate" at bounding box center [49, 138] width 59 height 7
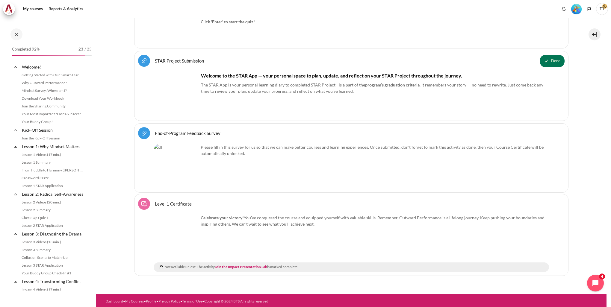
scroll to position [577, 0]
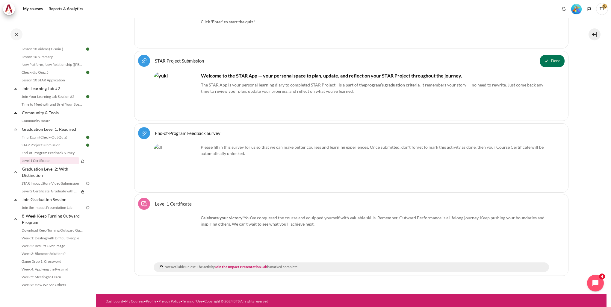
drag, startPoint x: 543, startPoint y: 60, endPoint x: 543, endPoint y: 63, distance: 3.3
click at [543, 60] on button "Done" at bounding box center [552, 61] width 25 height 13
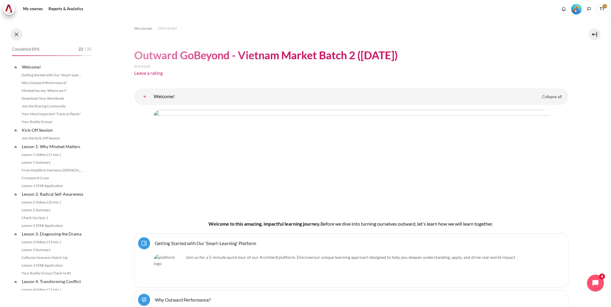
scroll to position [521, 0]
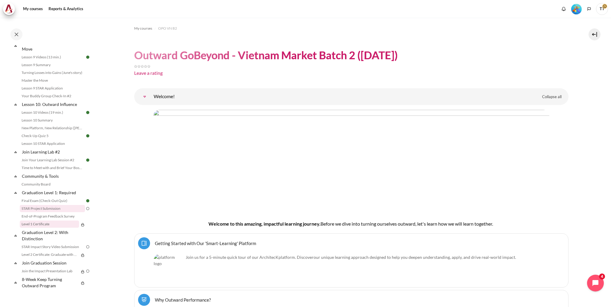
click at [43, 209] on link "STAR Project Submission" at bounding box center [52, 208] width 65 height 7
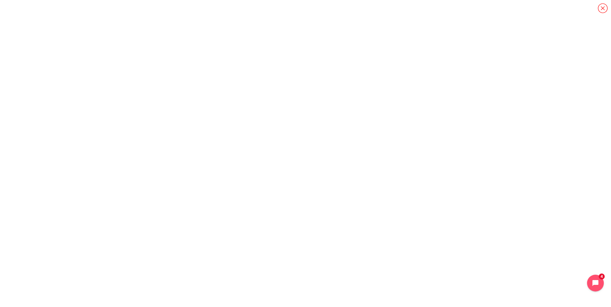
scroll to position [371, 0]
click at [600, 10] on icon "Content" at bounding box center [602, 8] width 10 height 10
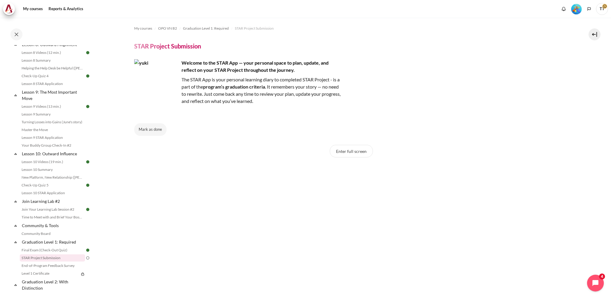
scroll to position [521, 0]
